Goal: Browse casually

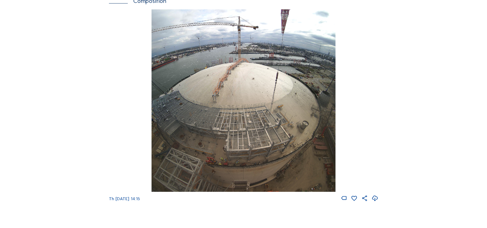
scroll to position [708, 0]
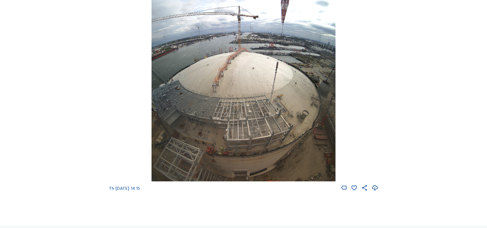
click at [274, 157] on img at bounding box center [243, 90] width 184 height 182
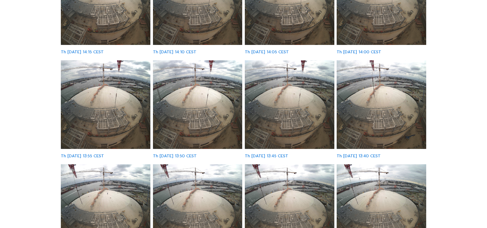
scroll to position [64, 0]
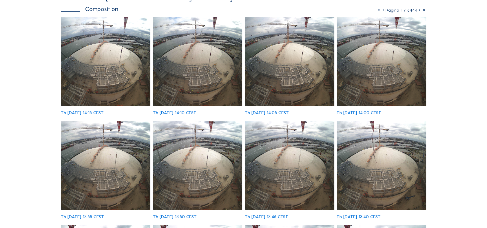
click at [418, 11] on icon at bounding box center [419, 10] width 4 height 6
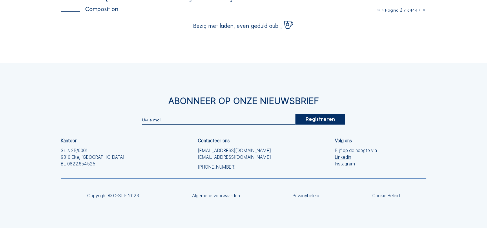
click at [418, 11] on icon at bounding box center [419, 10] width 4 height 6
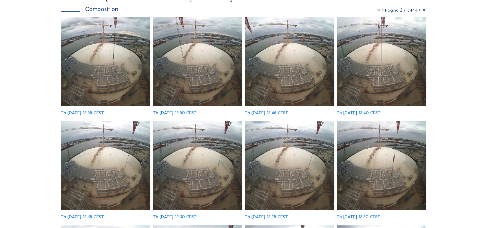
click at [418, 11] on icon at bounding box center [419, 10] width 4 height 6
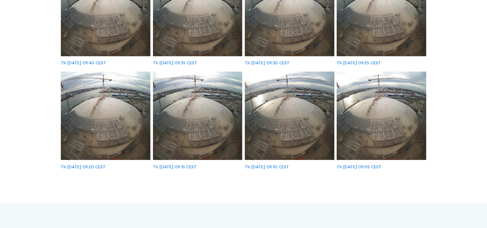
scroll to position [386, 0]
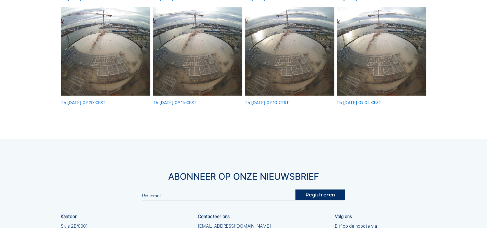
click at [388, 61] on img at bounding box center [382, 51] width 90 height 89
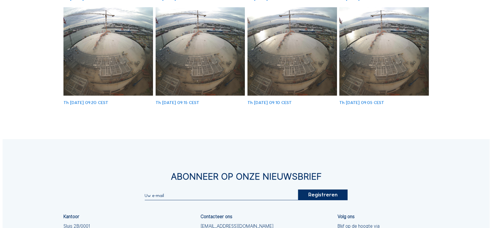
scroll to position [390, 0]
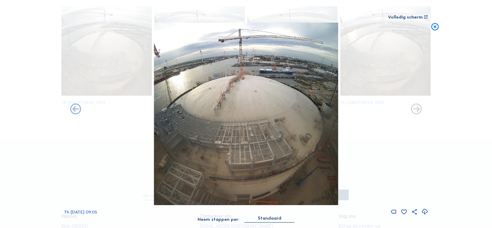
click at [424, 212] on icon at bounding box center [424, 212] width 7 height 8
click at [452, 64] on div "Scroll om door de tijd te reizen | Druk op de 'Alt'-knop + scroll om te Zoomen …" at bounding box center [246, 114] width 492 height 228
